Goal: Browse casually: Explore the website without a specific task or goal

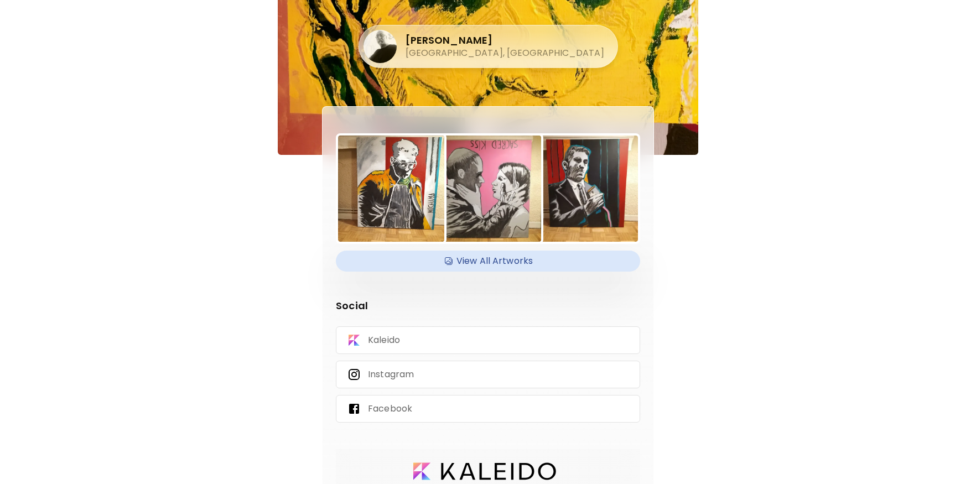
click at [389, 147] on img at bounding box center [391, 189] width 106 height 106
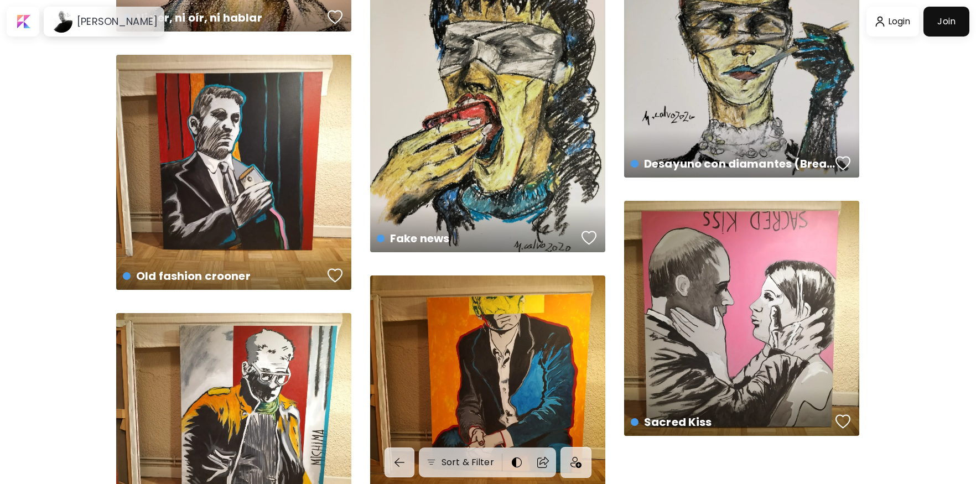
scroll to position [1667, 0]
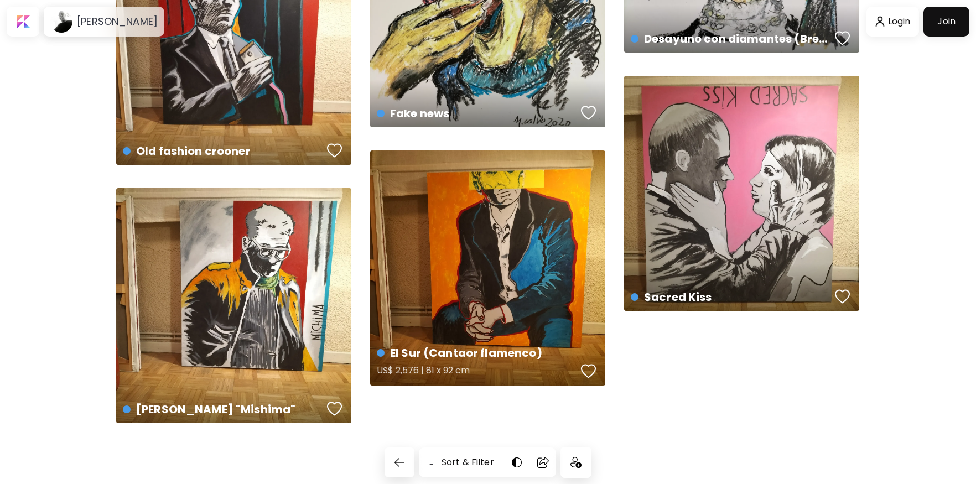
click at [440, 227] on div "El Sur (Cantaor flamenco) US$ 2,576 | 81 x 92 cm" at bounding box center [487, 268] width 235 height 235
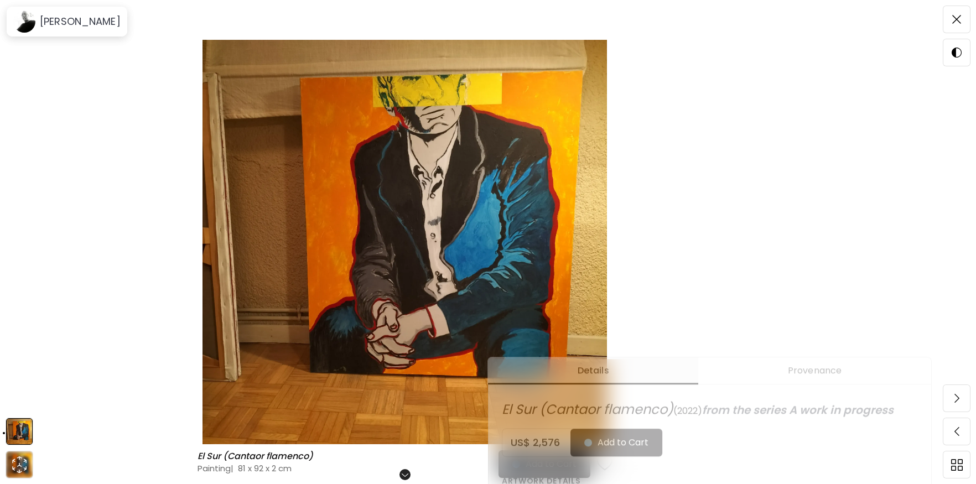
scroll to position [193, 0]
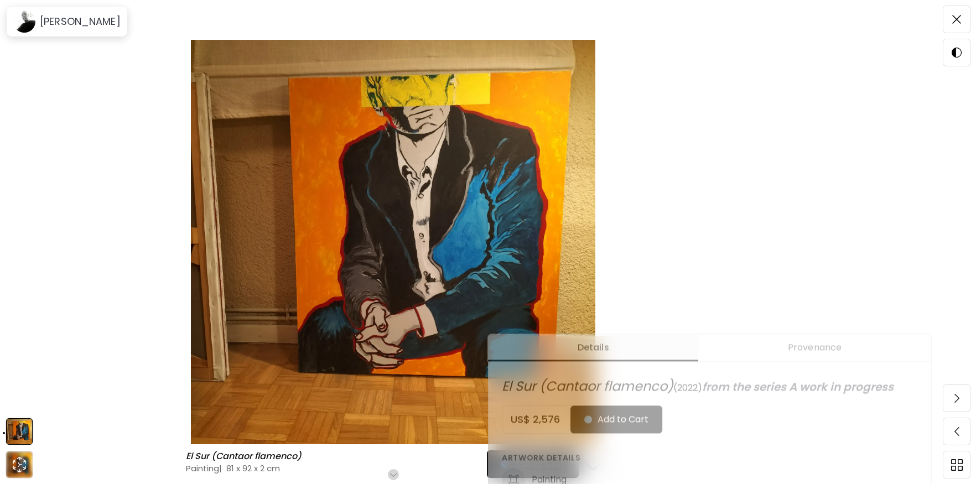
click at [127, 196] on img at bounding box center [393, 242] width 694 height 405
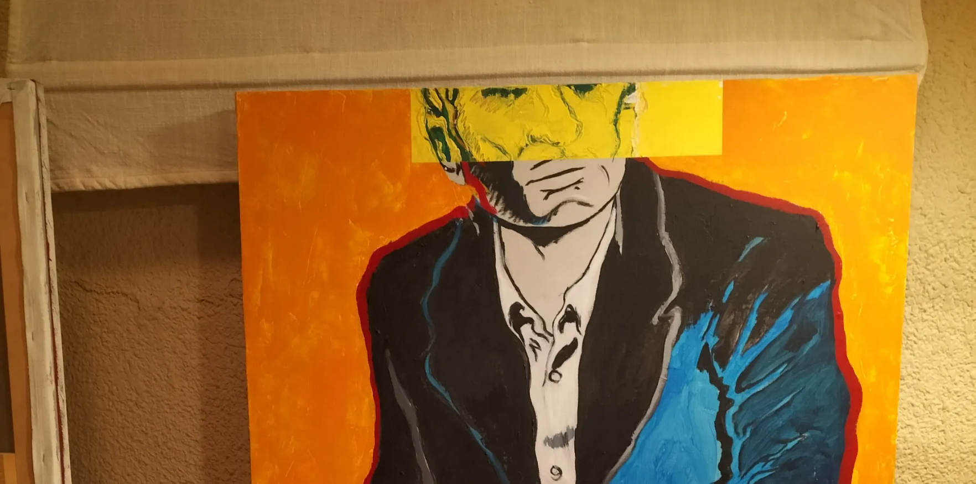
drag, startPoint x: 570, startPoint y: 197, endPoint x: 542, endPoint y: 199, distance: 28.3
click at [570, 197] on img at bounding box center [488, 488] width 976 height 976
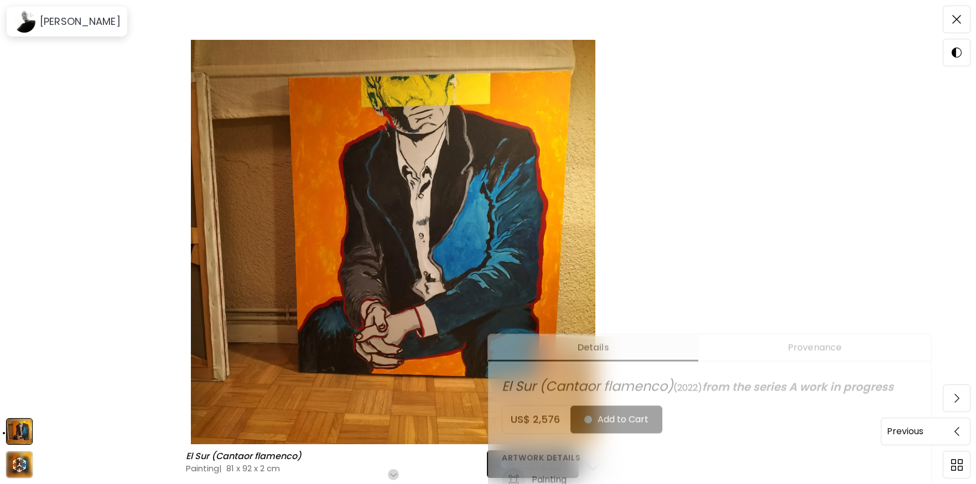
drag, startPoint x: 955, startPoint y: 435, endPoint x: 956, endPoint y: 424, distance: 11.1
click at [955, 435] on img at bounding box center [957, 431] width 5 height 9
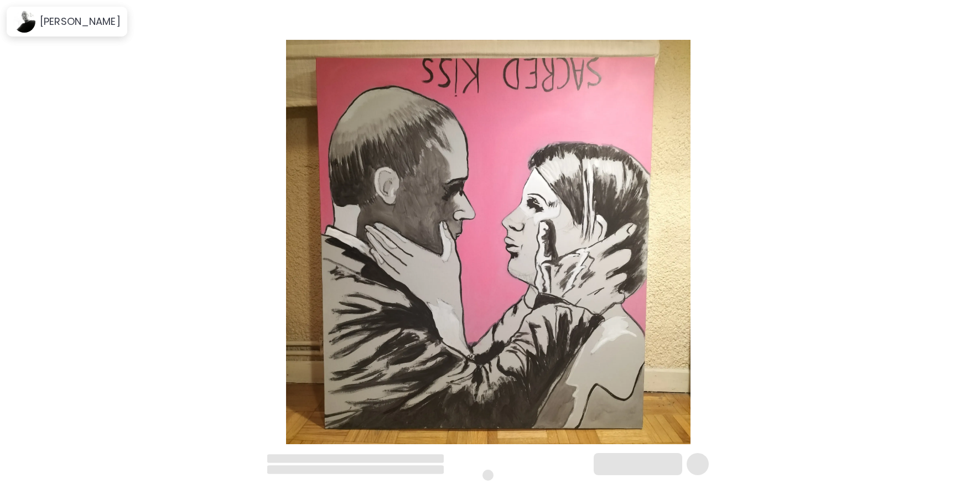
click at [957, 398] on div at bounding box center [488, 242] width 976 height 484
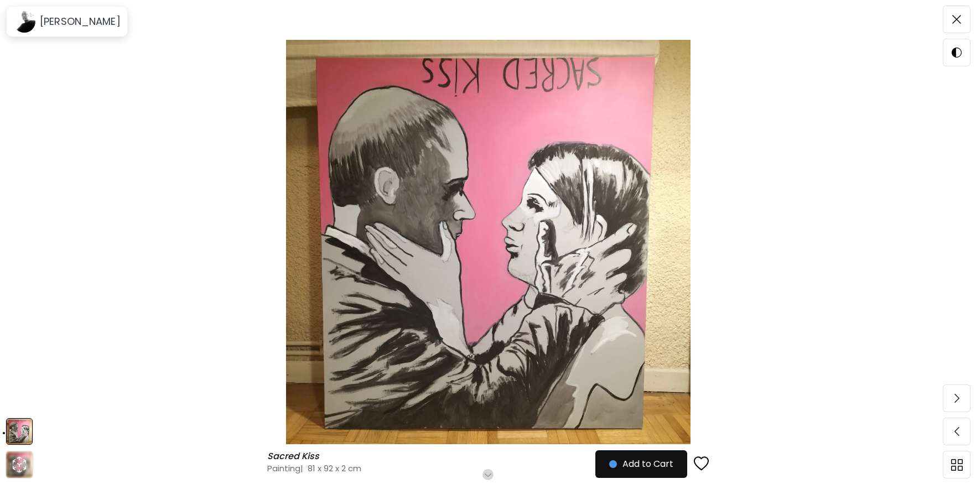
scroll to position [66, 0]
drag, startPoint x: 951, startPoint y: 400, endPoint x: 950, endPoint y: 412, distance: 11.6
click at [951, 400] on span at bounding box center [956, 398] width 23 height 23
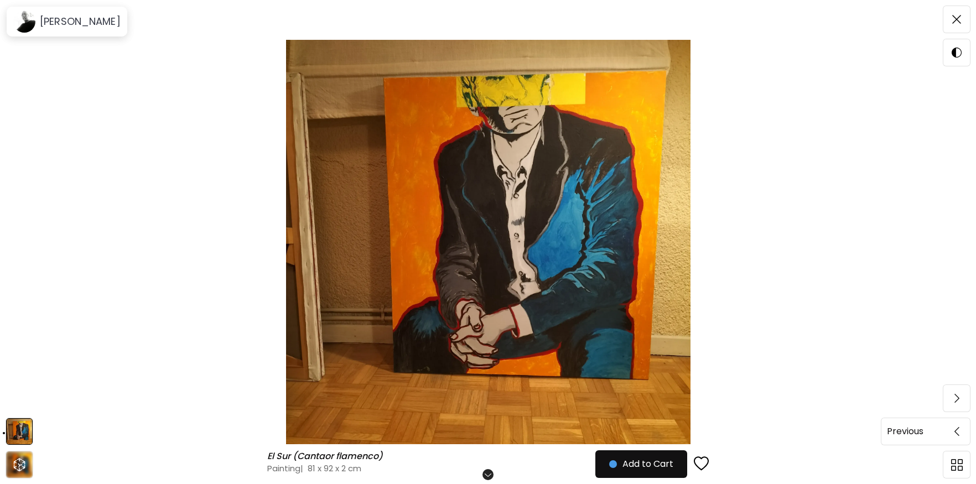
click at [953, 436] on span at bounding box center [956, 431] width 23 height 23
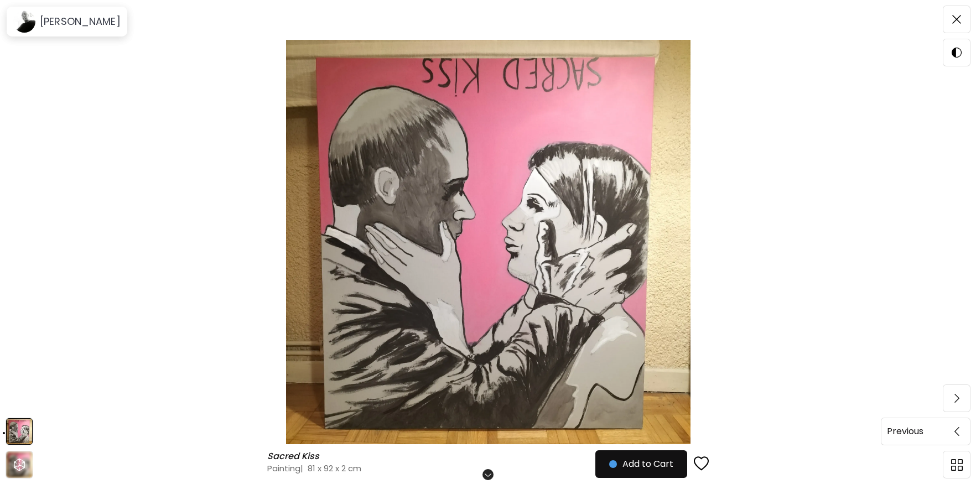
click at [956, 431] on img at bounding box center [957, 431] width 5 height 9
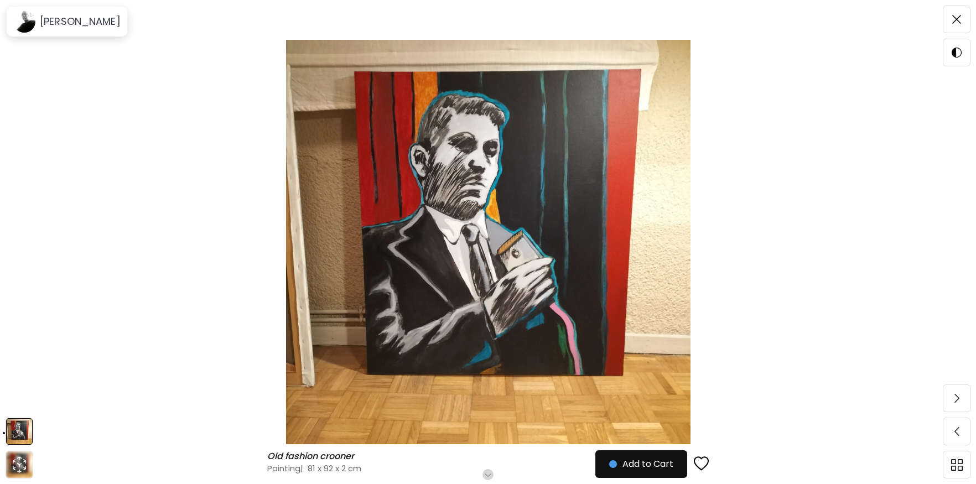
click at [841, 226] on img at bounding box center [487, 242] width 883 height 405
